Goal: Obtain resource: Download file/media

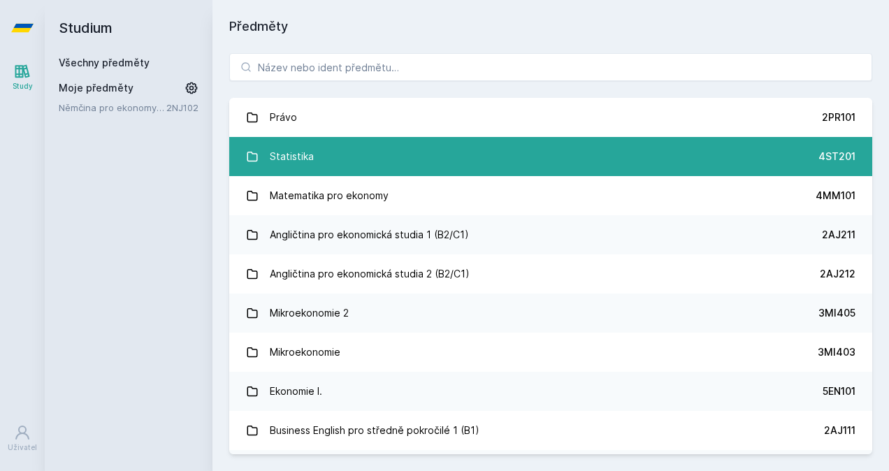
click at [303, 169] on div "Statistika" at bounding box center [292, 157] width 44 height 28
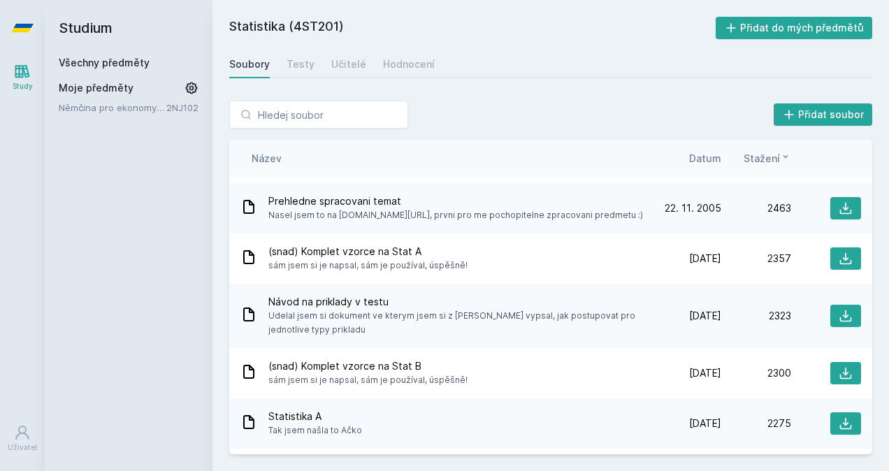
scroll to position [2770, 0]
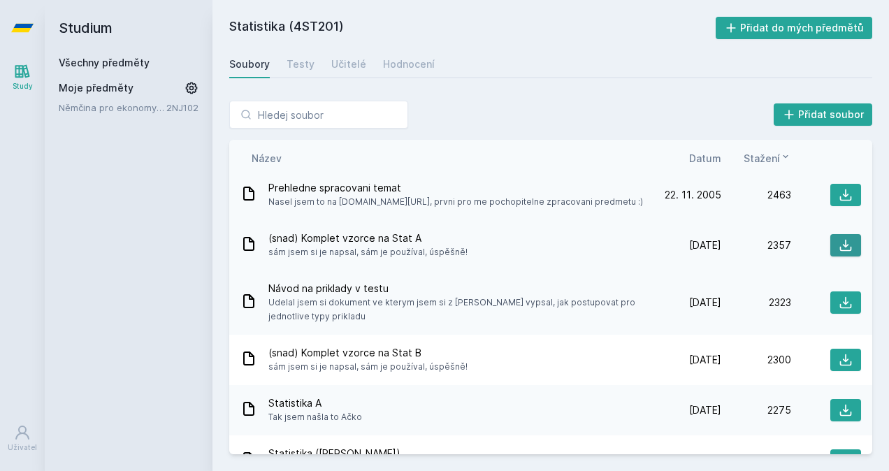
click at [831, 251] on button at bounding box center [846, 245] width 31 height 22
click at [429, 239] on span "(snad) Komplet vzorce na Stat A" at bounding box center [367, 238] width 199 height 14
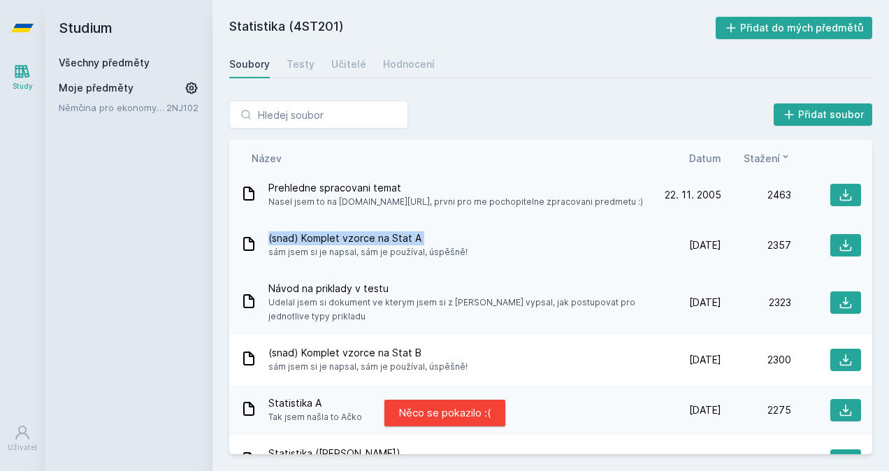
click at [429, 239] on span "(snad) Komplet vzorce na Stat A" at bounding box center [367, 238] width 199 height 14
click at [252, 236] on icon at bounding box center [249, 244] width 17 height 17
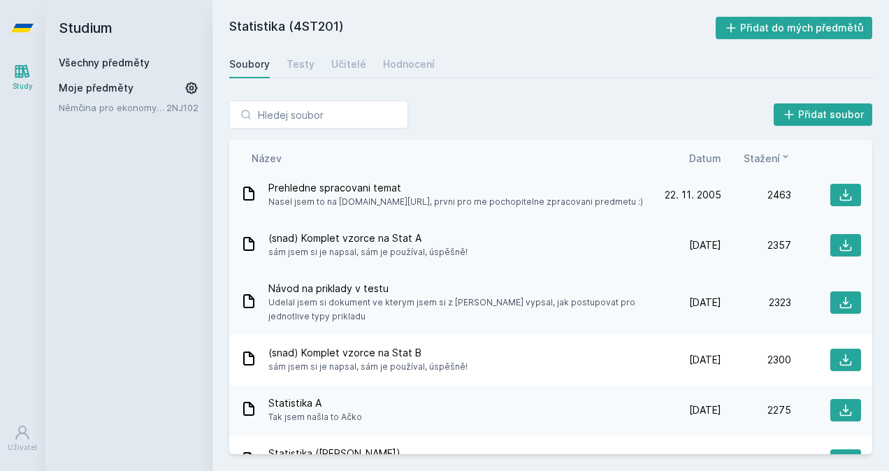
click at [245, 242] on icon at bounding box center [249, 244] width 17 height 17
